Goal: Information Seeking & Learning: Learn about a topic

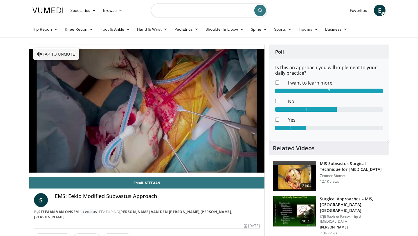
click at [178, 16] on input "Search topics, interventions" at bounding box center [209, 10] width 116 height 14
type input "**********"
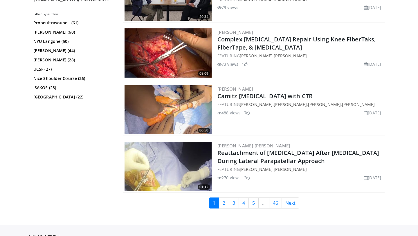
scroll to position [1408, 0]
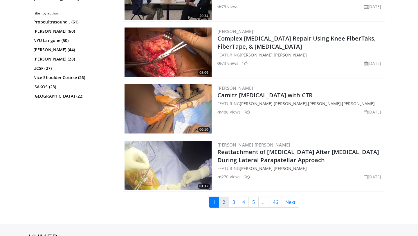
click at [223, 197] on link "2" at bounding box center [224, 202] width 10 height 11
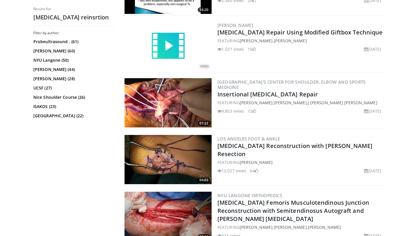
scroll to position [902, 0]
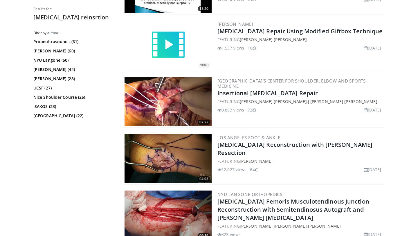
click at [186, 102] on img at bounding box center [167, 101] width 87 height 49
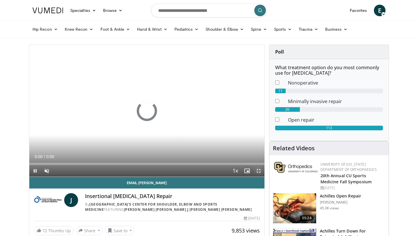
click at [259, 171] on span "Video Player" at bounding box center [259, 171] width 12 height 12
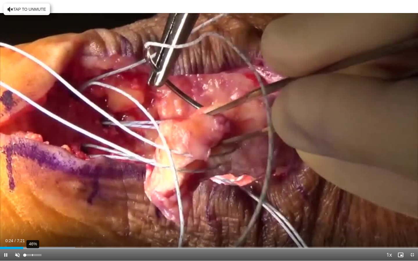
click at [32, 236] on div "46%" at bounding box center [33, 255] width 17 height 2
